Goal: Use online tool/utility: Utilize a website feature to perform a specific function

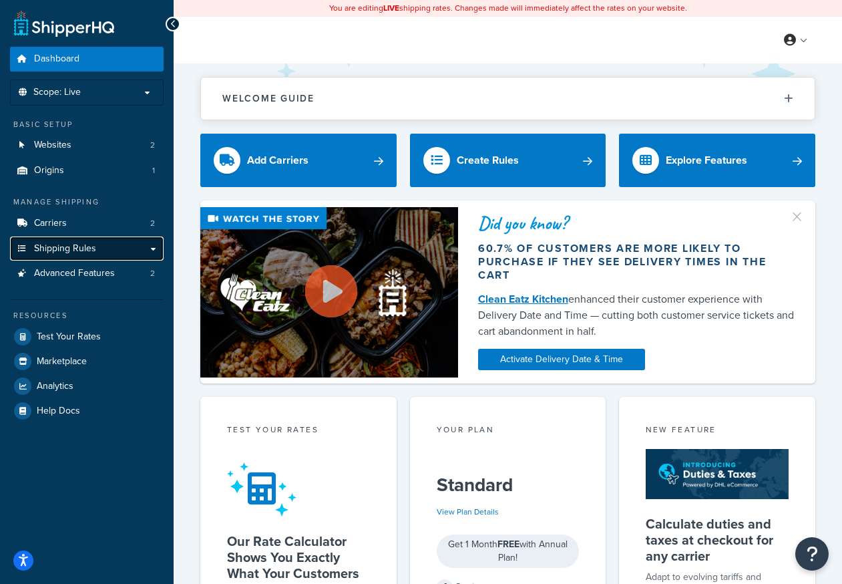
click at [73, 251] on span "Shipping Rules" at bounding box center [65, 248] width 62 height 11
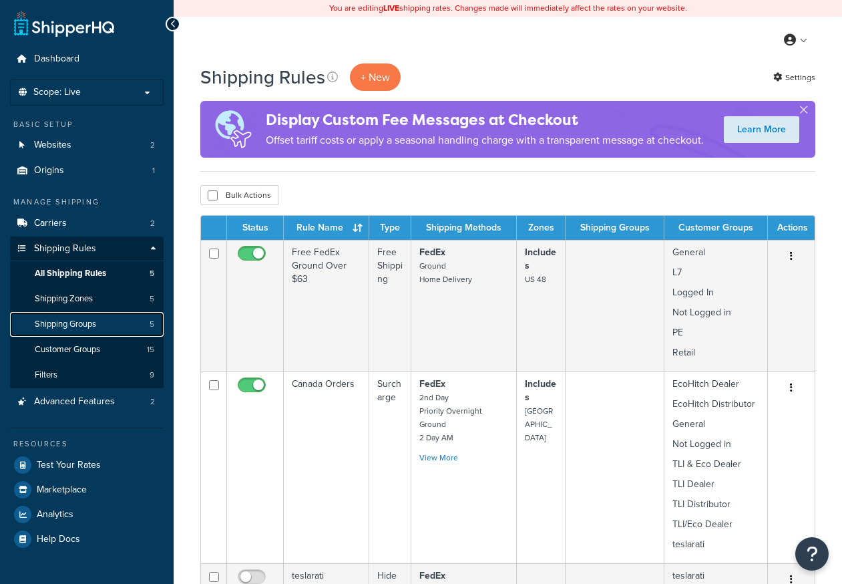
click at [73, 331] on link "Shipping Groups 5" at bounding box center [87, 324] width 154 height 25
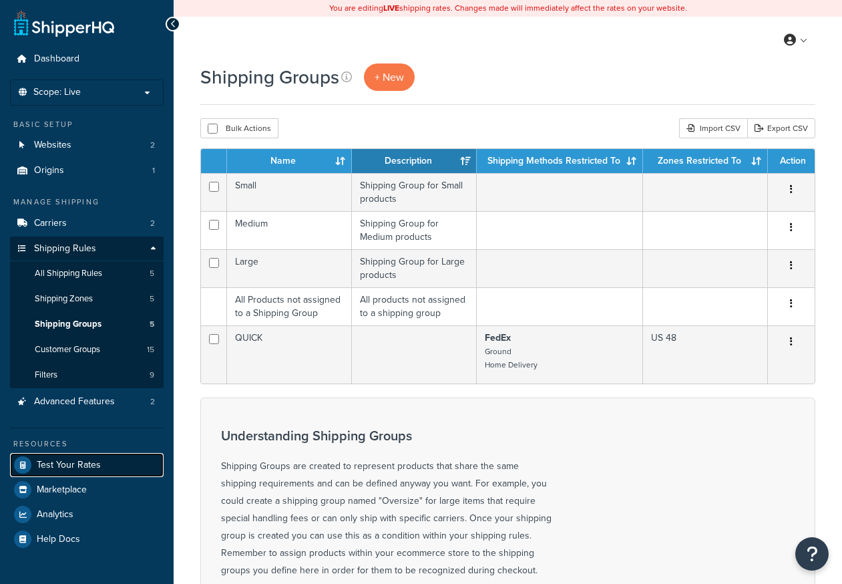
click at [51, 459] on span "Test Your Rates" at bounding box center [69, 464] width 64 height 11
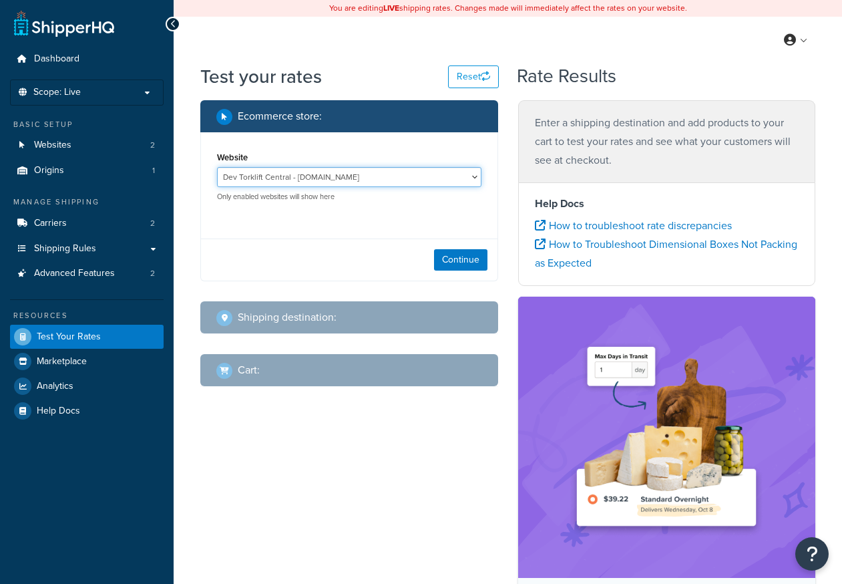
click at [313, 172] on select "Dev Torklift Central - dev2.torkliftcentral.com Torklift Central - https://tork…" at bounding box center [349, 177] width 264 height 20
select select "6d31399ce322a7c424a65f31bcc1dd1e"
click at [217, 168] on select "Dev Torklift Central - dev2.torkliftcentral.com Torklift Central - https://tork…" at bounding box center [349, 177] width 264 height 20
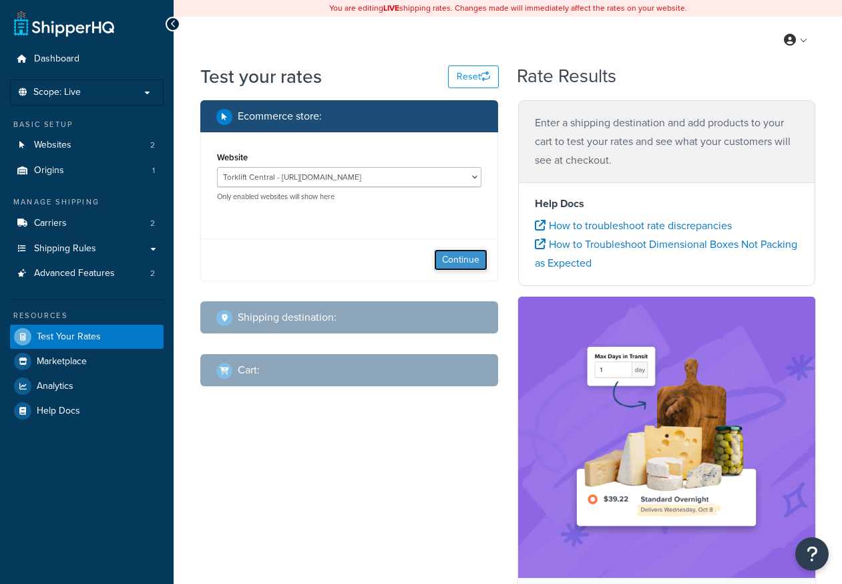
click at [457, 260] on button "Continue" at bounding box center [460, 259] width 53 height 21
select select "TX"
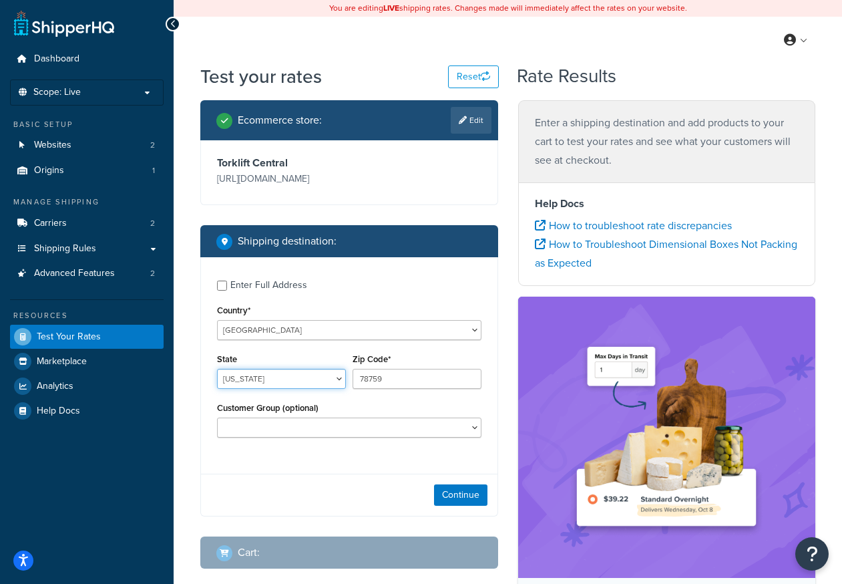
click at [279, 380] on select "Alabama Alaska American Samoa Arizona Arkansas Armed Forces Americas Armed Forc…" at bounding box center [281, 379] width 129 height 20
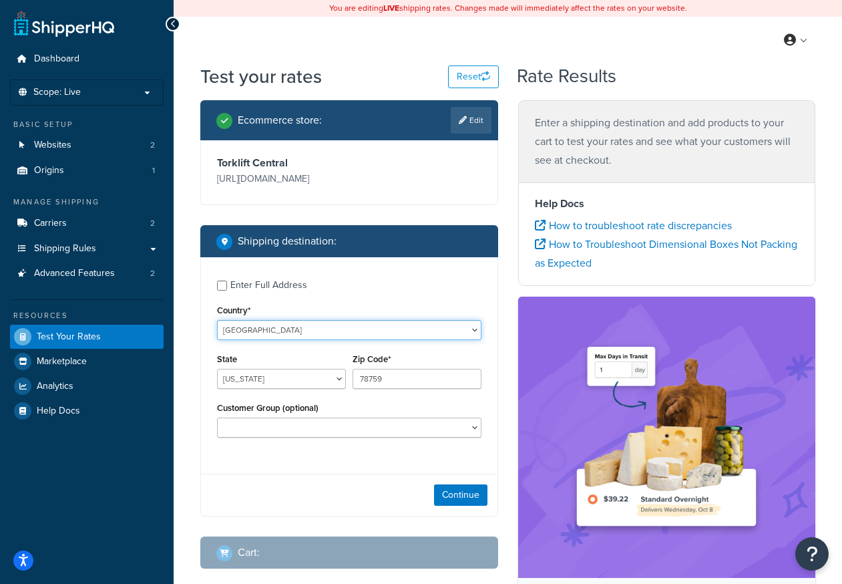
click at [287, 331] on select "United States United Kingdom Afghanistan Åland Islands Albania Algeria American…" at bounding box center [349, 330] width 264 height 20
select select "CA"
click at [217, 320] on select "United States United Kingdom Afghanistan Åland Islands Albania Algeria American…" at bounding box center [349, 330] width 264 height 20
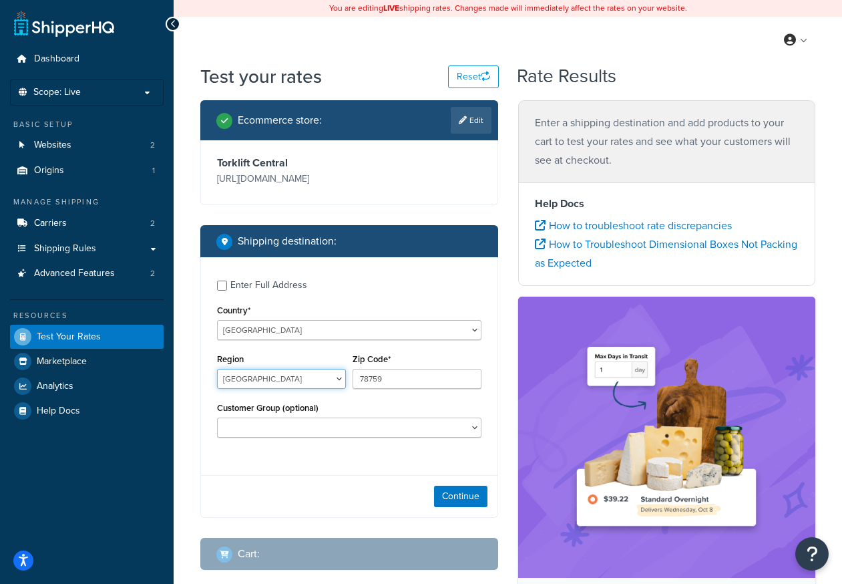
click at [252, 379] on select "Alberta British Columbia Manitoba New Brunswick Newfoundland and Labrador North…" at bounding box center [281, 379] width 129 height 20
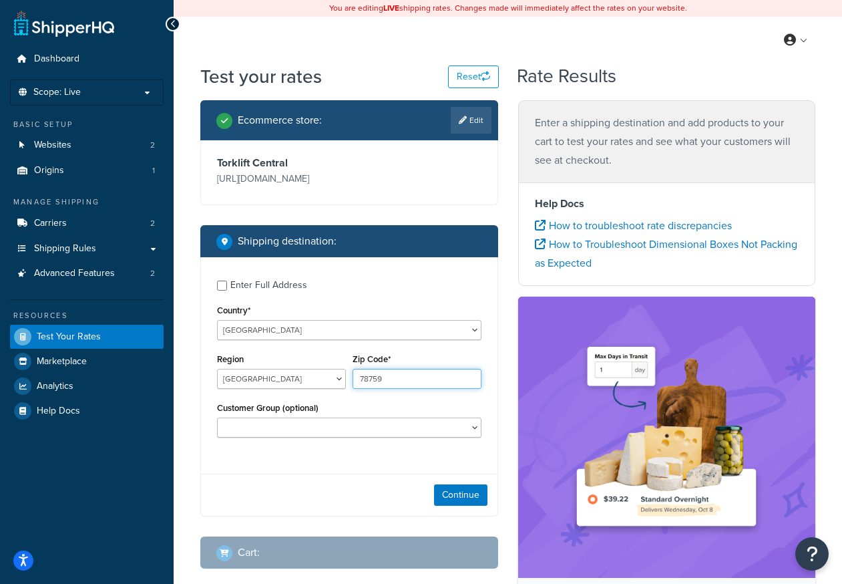
drag, startPoint x: 371, startPoint y: 375, endPoint x: 317, endPoint y: 365, distance: 54.2
click at [317, 365] on div "Region Alberta British Columbia Manitoba New Brunswick Newfoundland and Labrado…" at bounding box center [349, 374] width 271 height 49
type input "T0C 2J0"
click at [263, 291] on div "Enter Full Address" at bounding box center [268, 285] width 77 height 19
click at [266, 283] on div "Enter Full Address" at bounding box center [268, 285] width 77 height 19
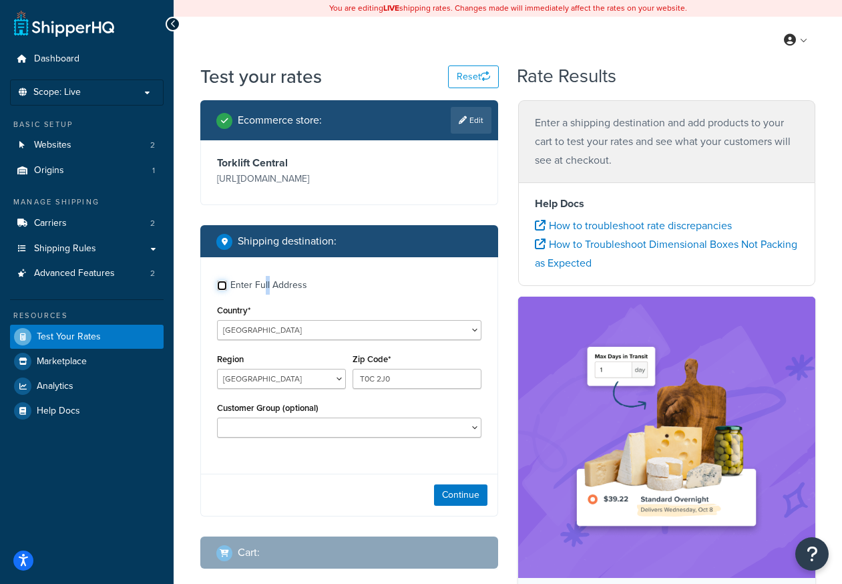
click at [227, 283] on input "Enter Full Address" at bounding box center [222, 285] width 10 height 10
checkbox input "true"
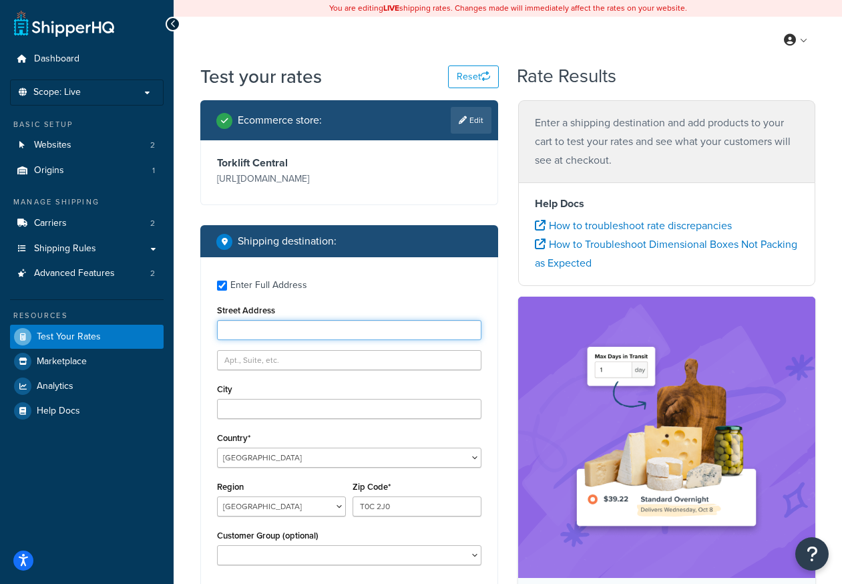
click at [273, 322] on input "Street Address" at bounding box center [349, 330] width 264 height 20
click at [280, 333] on input "Street Address" at bounding box center [349, 330] width 264 height 20
type input "127 Bruhn Blvd"
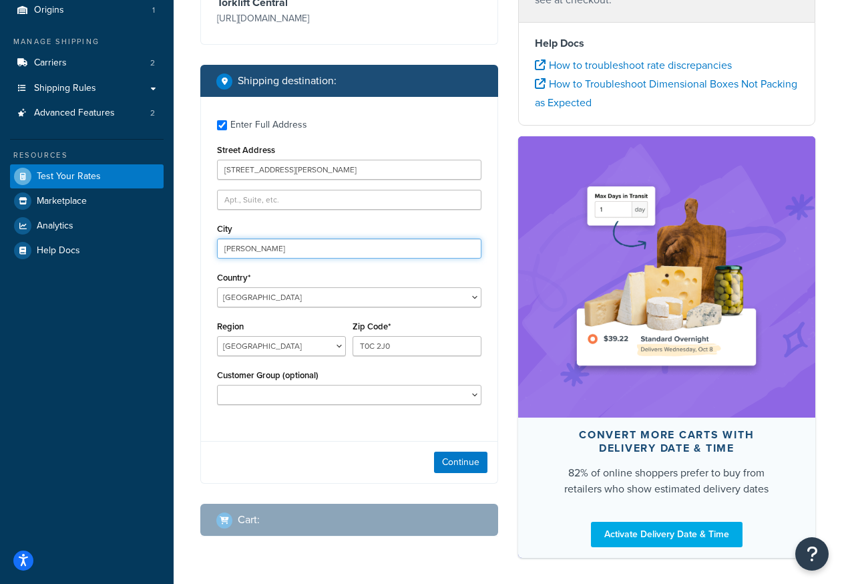
scroll to position [187, 0]
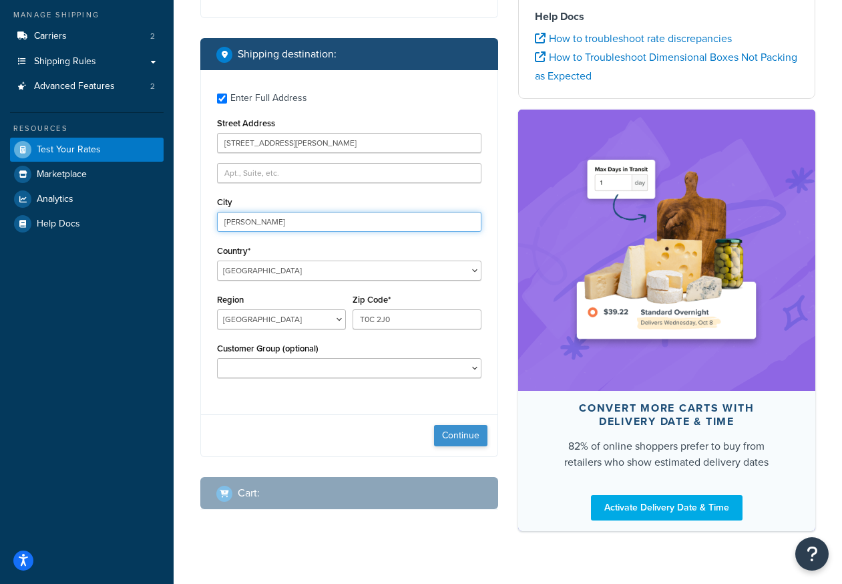
type input "Rimbey"
click at [449, 433] on button "Continue" at bounding box center [460, 435] width 53 height 21
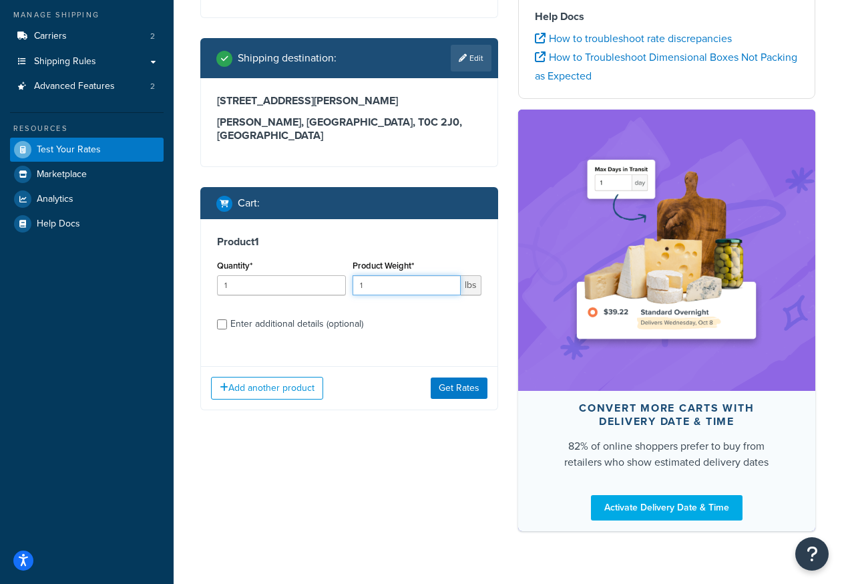
drag, startPoint x: 361, startPoint y: 271, endPoint x: 285, endPoint y: 265, distance: 76.4
click at [285, 265] on div "Quantity* 1 Product Weight* 1 lbs" at bounding box center [349, 280] width 271 height 49
type input "35"
click at [495, 374] on div "Product 1 Quantity* 1 Product Weight* 35 lbs Enter additional details (optional…" at bounding box center [349, 314] width 298 height 191
click at [477, 378] on button "Get Rates" at bounding box center [459, 387] width 57 height 21
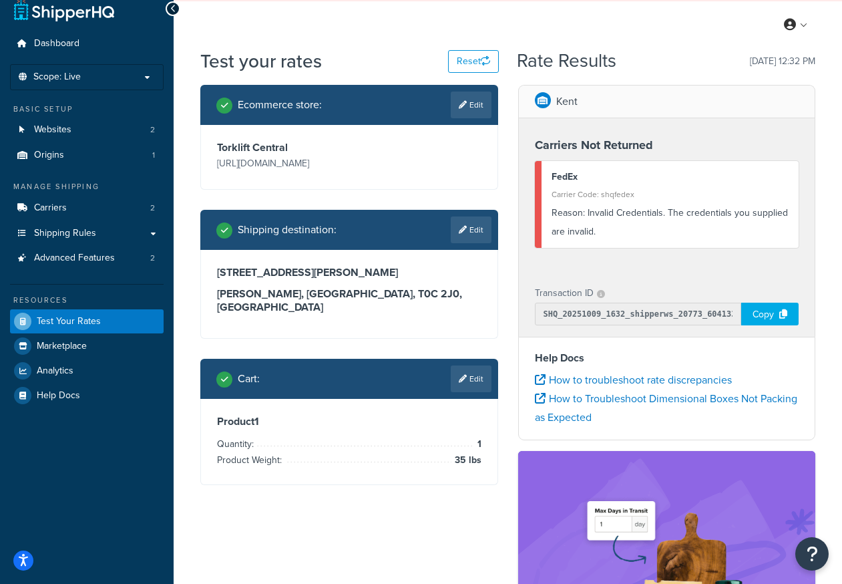
scroll to position [0, 0]
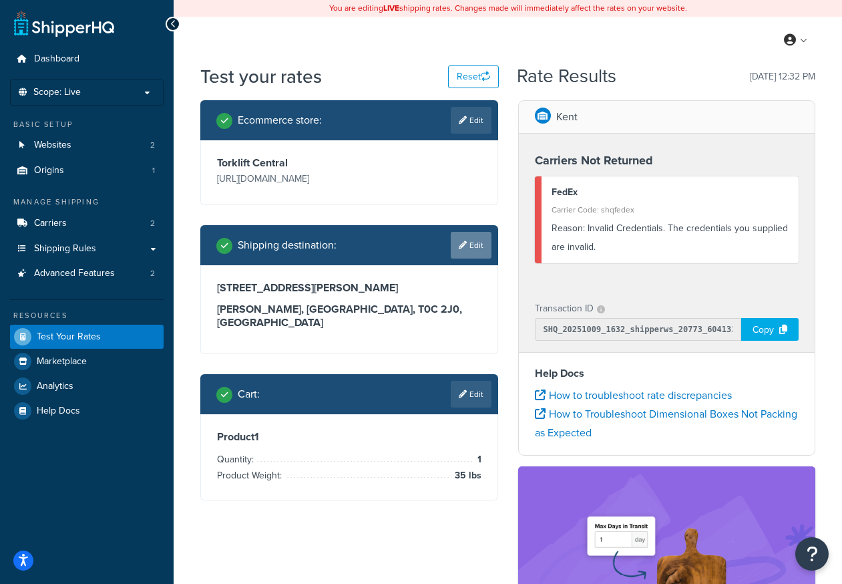
click at [478, 238] on link "Edit" at bounding box center [471, 245] width 41 height 27
select select "CA"
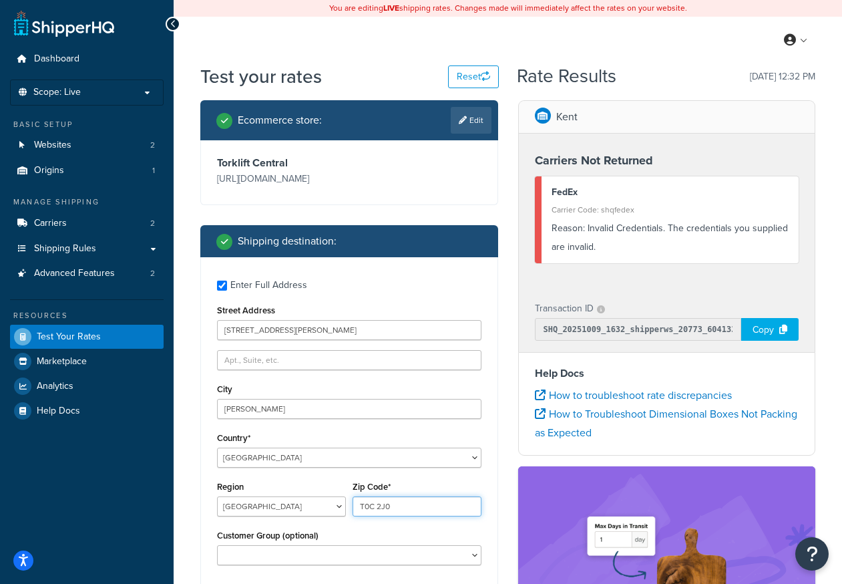
click at [400, 508] on input "T0C 2J0" at bounding box center [417, 506] width 129 height 20
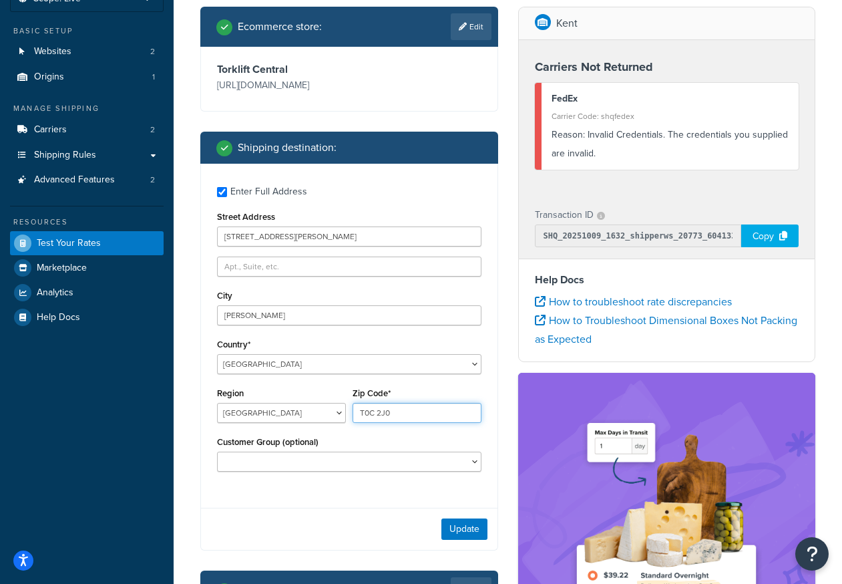
scroll to position [107, 0]
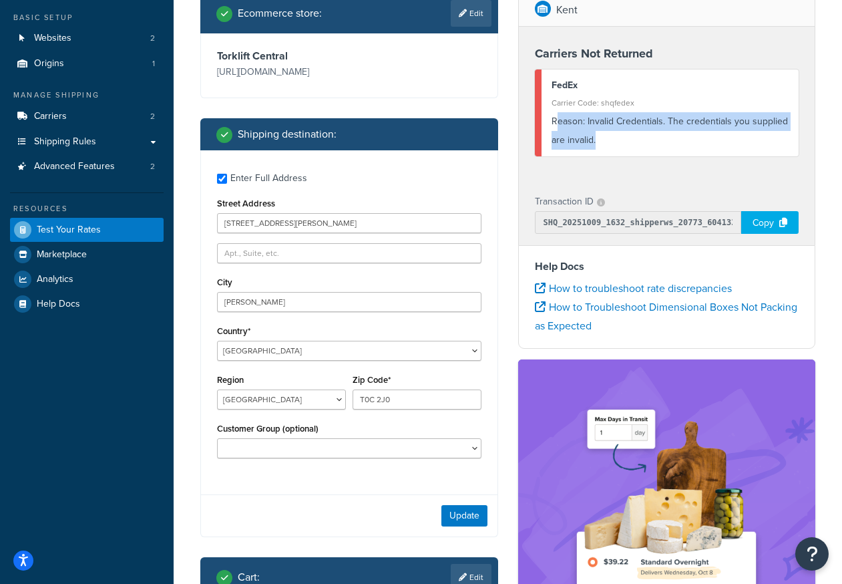
drag, startPoint x: 600, startPoint y: 140, endPoint x: 558, endPoint y: 121, distance: 46.3
click at [558, 121] on div "Reason: Invalid Credentials. The credentials you supplied are invalid." at bounding box center [671, 130] width 238 height 37
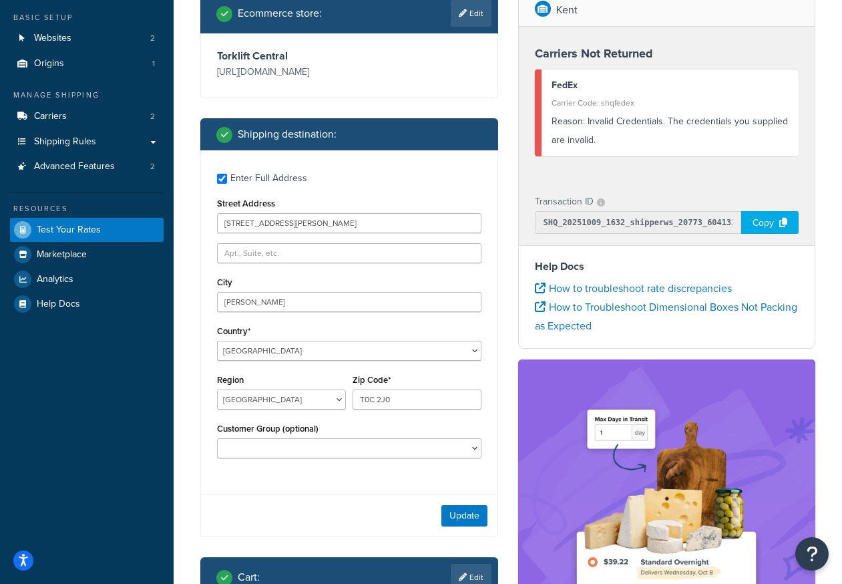
click at [586, 111] on div "Carrier Code: shqfedex" at bounding box center [671, 102] width 238 height 19
click at [312, 235] on div "Enter Full Address Street Address 127 Bruhn Blvd City Rimbey Country* United St…" at bounding box center [349, 317] width 297 height 334
click at [464, 518] on button "Update" at bounding box center [464, 515] width 46 height 21
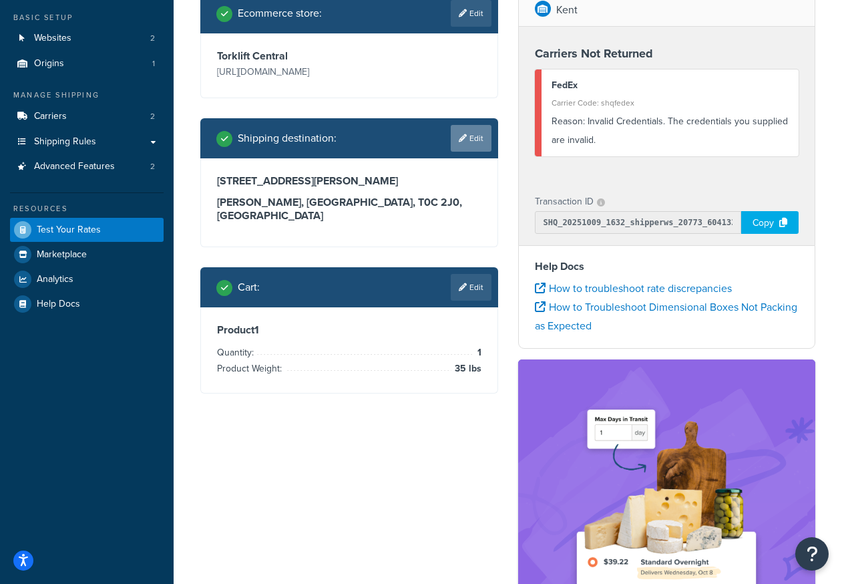
click at [466, 141] on link "Edit" at bounding box center [471, 138] width 41 height 27
select select "CA"
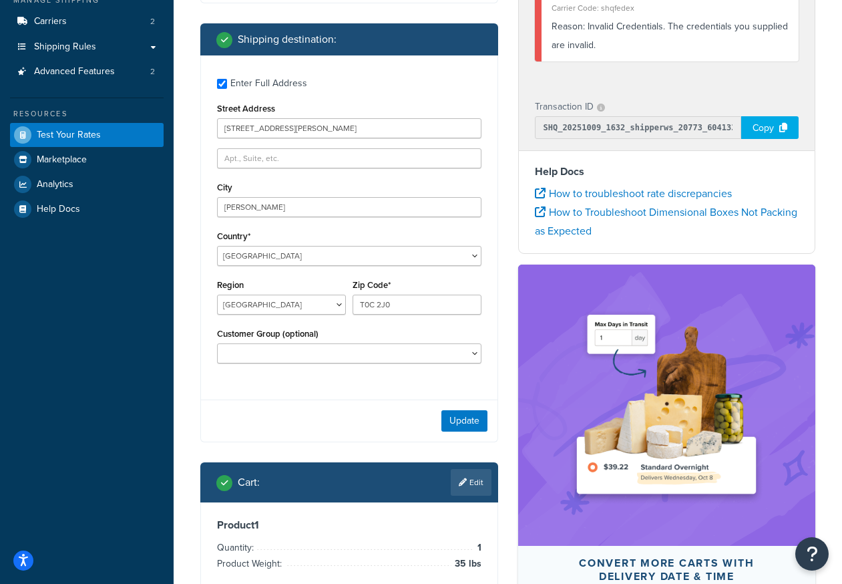
scroll to position [214, 0]
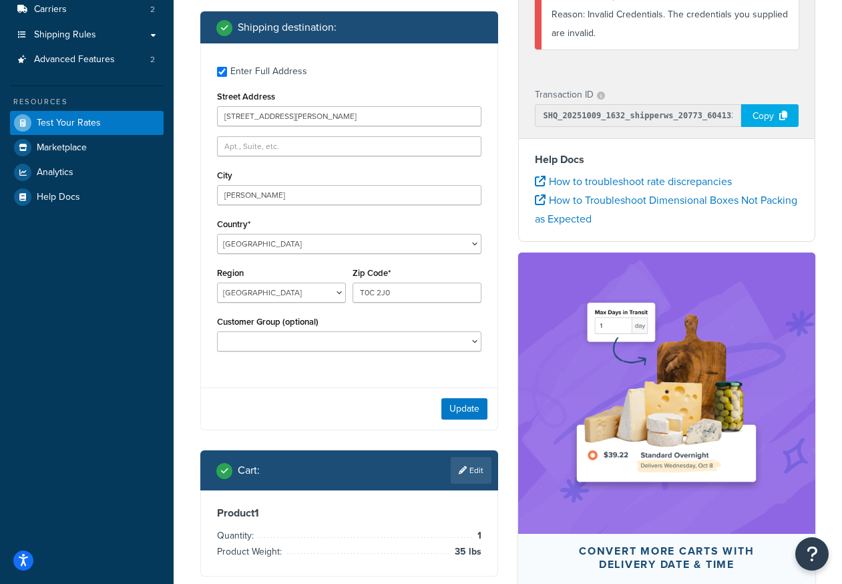
click at [297, 129] on div "Enter Full Address Street Address 127 Bruhn Blvd City Rimbey Country* United St…" at bounding box center [349, 210] width 297 height 334
click at [291, 115] on input "127 Bruhn Blvd" at bounding box center [349, 116] width 264 height 20
click at [389, 297] on input "T0C 2J0" at bounding box center [417, 292] width 129 height 20
paste input "text"
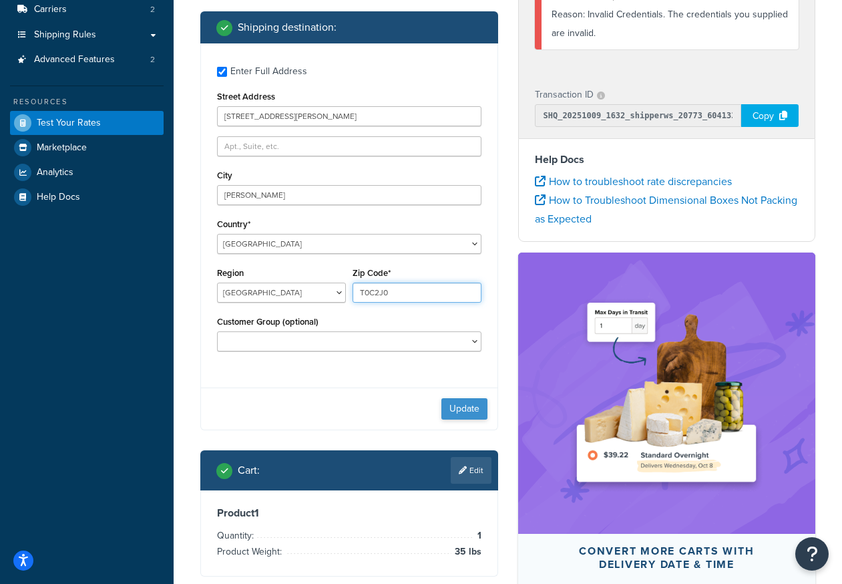
type input "T0C2J0"
click at [473, 412] on button "Update" at bounding box center [464, 408] width 46 height 21
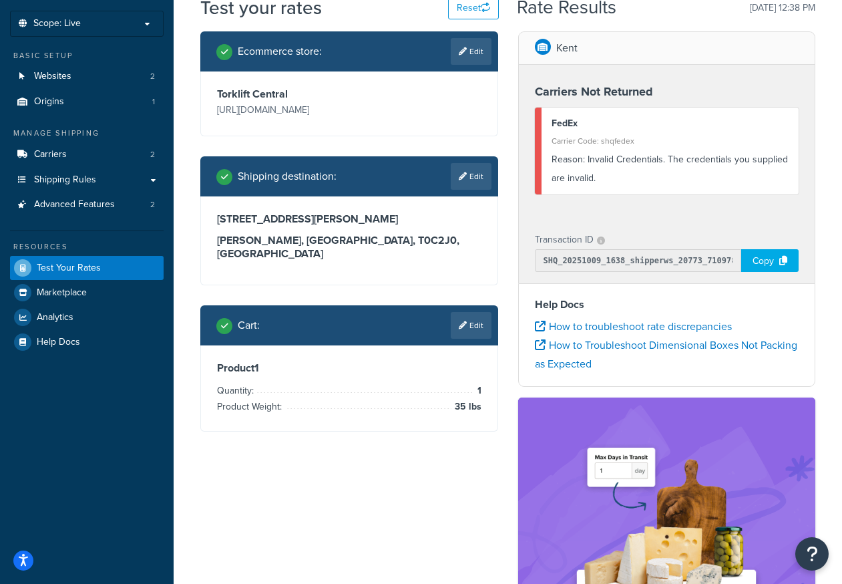
scroll to position [53, 0]
